Goal: Transaction & Acquisition: Purchase product/service

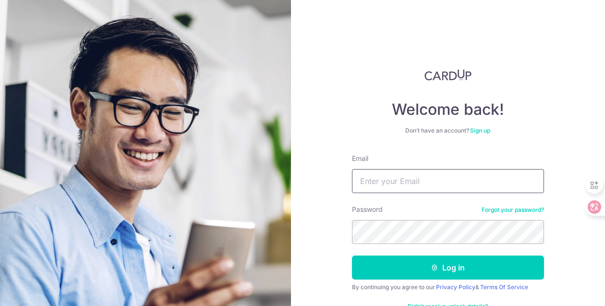
drag, startPoint x: 0, startPoint y: 0, endPoint x: 412, endPoint y: 184, distance: 451.3
click at [412, 184] on input "Email" at bounding box center [448, 181] width 192 height 24
type input "[PERSON_NAME][EMAIL_ADDRESS][DOMAIN_NAME]"
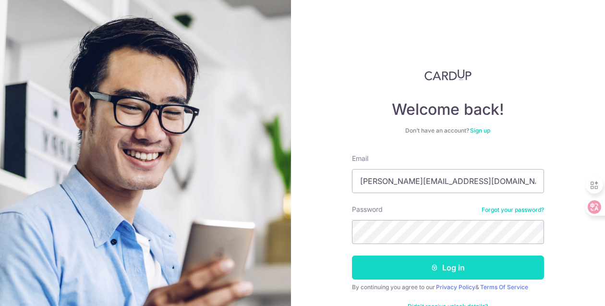
click at [478, 269] on button "Log in" at bounding box center [448, 268] width 192 height 24
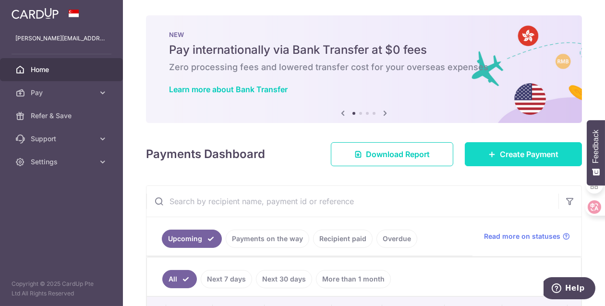
click at [526, 161] on link "Create Payment" at bounding box center [523, 154] width 117 height 24
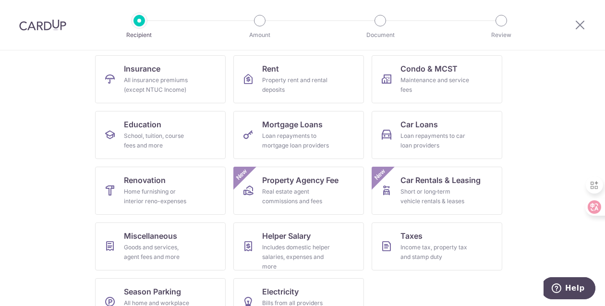
scroll to position [123, 0]
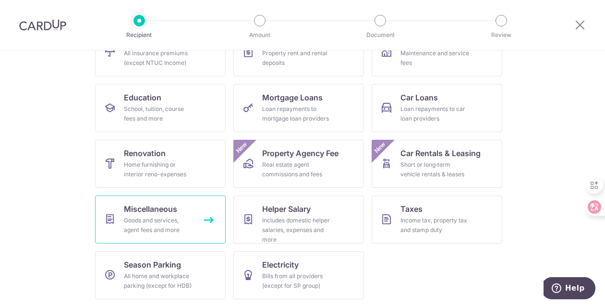
click at [149, 218] on div "Goods and services, agent fees and more" at bounding box center [158, 225] width 69 height 19
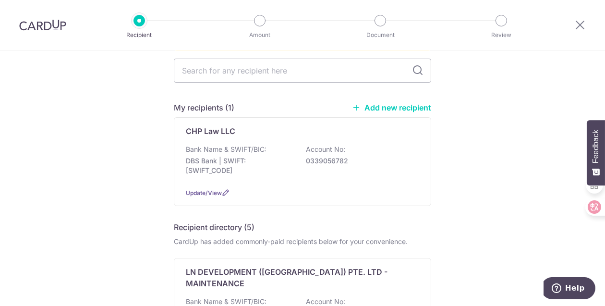
scroll to position [96, 0]
click at [407, 101] on link "Add new recipient" at bounding box center [391, 106] width 79 height 10
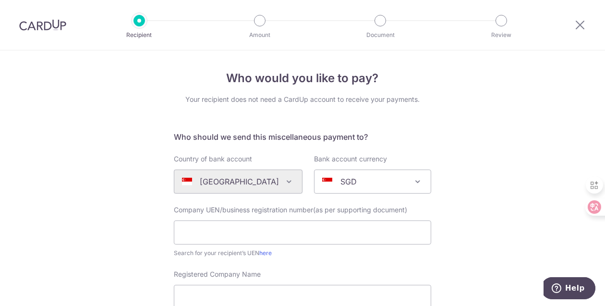
click at [243, 186] on div "Algeria Andorra Angola Anguilla Argentina Armenia Aruba Australia Austria Azerb…" at bounding box center [238, 182] width 129 height 24
click at [279, 182] on div "Algeria Andorra Angola Anguilla Argentina Armenia Aruba Australia Austria Azerb…" at bounding box center [238, 182] width 129 height 24
click at [229, 180] on div "Algeria Andorra Angola Anguilla Argentina Armenia Aruba Australia Austria Azerb…" at bounding box center [238, 182] width 129 height 24
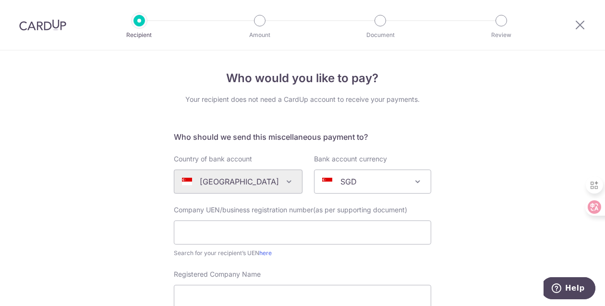
click at [229, 180] on div "Algeria Andorra Angola Anguilla Argentina Armenia Aruba Australia Austria Azerb…" at bounding box center [238, 182] width 129 height 24
drag, startPoint x: 229, startPoint y: 180, endPoint x: 241, endPoint y: 179, distance: 12.5
click at [238, 179] on div "Algeria Andorra Angola Anguilla Argentina Armenia Aruba Australia Austria Azerb…" at bounding box center [238, 182] width 129 height 24
click at [273, 180] on div "Algeria Andorra Angola Anguilla Argentina Armenia Aruba Australia Austria Azerb…" at bounding box center [238, 182] width 129 height 24
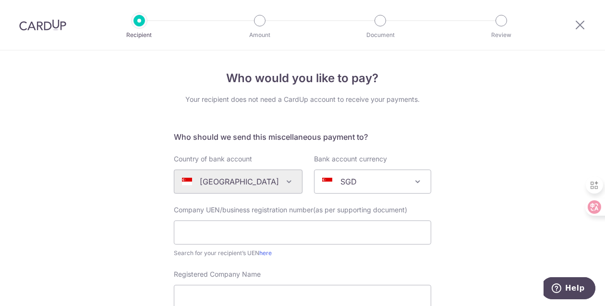
click at [278, 182] on div "Algeria Andorra Angola Anguilla Argentina Armenia Aruba Australia Austria Azerb…" at bounding box center [238, 182] width 129 height 24
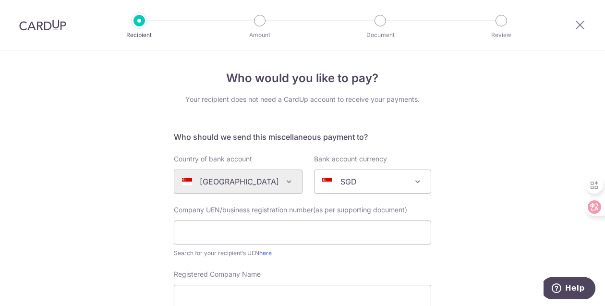
drag, startPoint x: 278, startPoint y: 182, endPoint x: 175, endPoint y: 156, distance: 106.0
click at [175, 156] on label "Country of bank account" at bounding box center [213, 159] width 78 height 10
click at [174, 170] on select "Algeria Andorra Angola Anguilla Argentina Armenia Aruba Australia Austria Azerb…" at bounding box center [174, 170] width 0 height 0
